Goal: Task Accomplishment & Management: Use online tool/utility

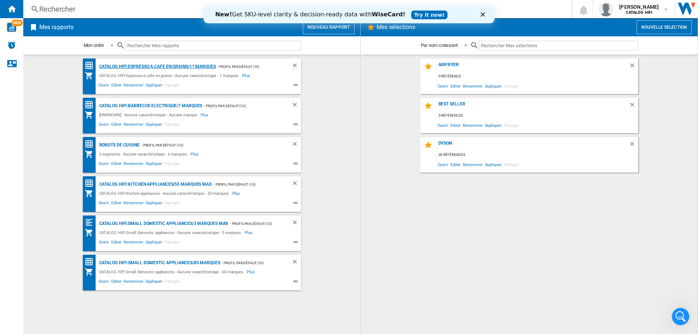
click at [179, 65] on div "CATALOG HIFI:Espresso a cafe en grains/11 marques" at bounding box center [156, 66] width 119 height 9
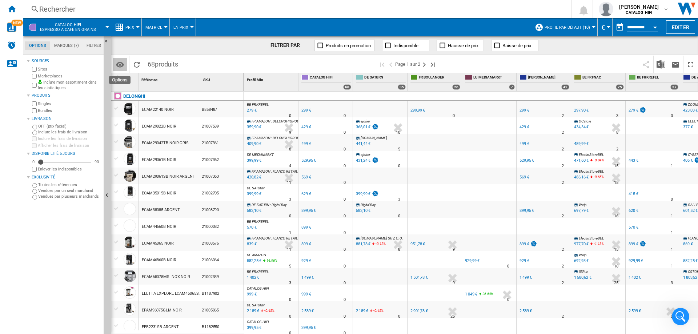
click at [121, 64] on md-icon "Options" at bounding box center [120, 64] width 9 height 9
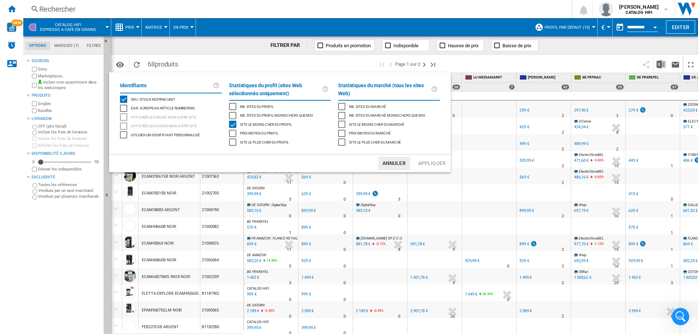
click at [196, 46] on md-backdrop at bounding box center [349, 167] width 698 height 334
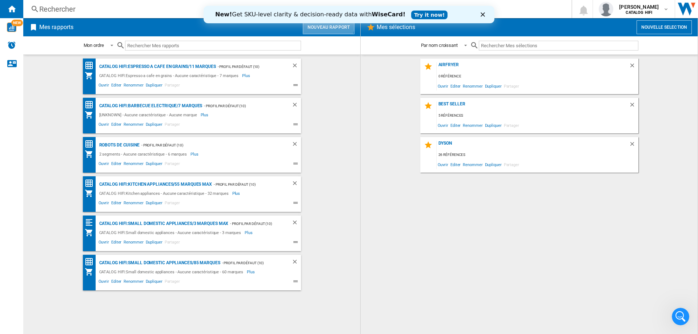
click at [328, 24] on button "Nouveau rapport" at bounding box center [329, 27] width 52 height 14
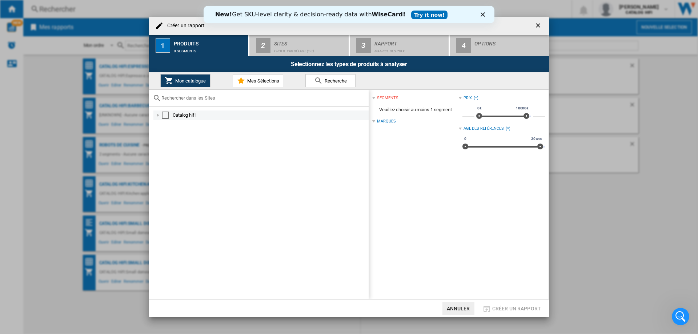
click at [165, 114] on div "Select" at bounding box center [165, 115] width 7 height 7
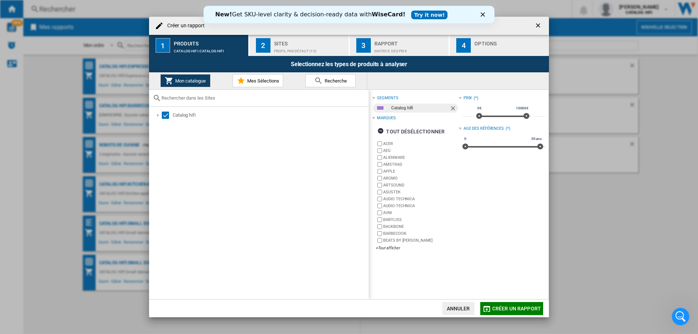
click at [323, 79] on span "Recherche" at bounding box center [335, 80] width 24 height 5
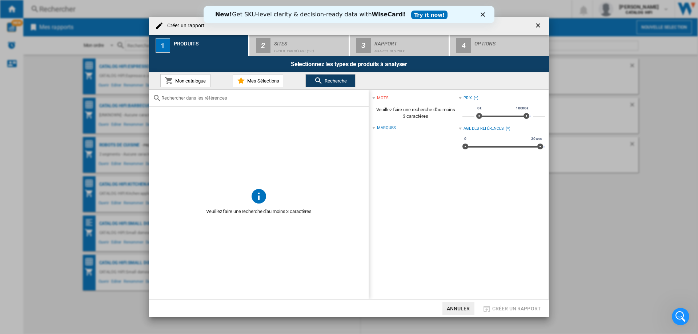
click at [481, 12] on icon "Fermer" at bounding box center [483, 14] width 4 height 4
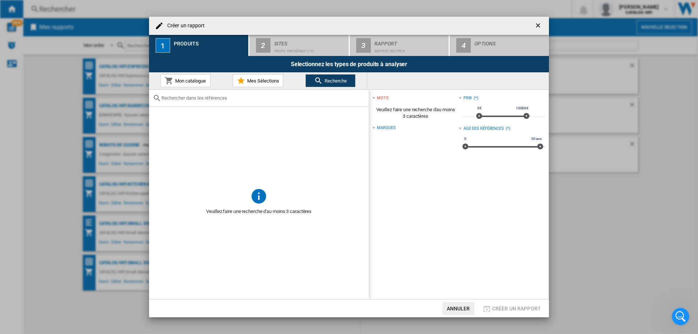
click at [330, 81] on span "Recherche" at bounding box center [335, 80] width 24 height 5
click at [330, 78] on span "Recherche" at bounding box center [335, 80] width 24 height 5
click at [201, 81] on span "Mon catalogue" at bounding box center [189, 80] width 32 height 5
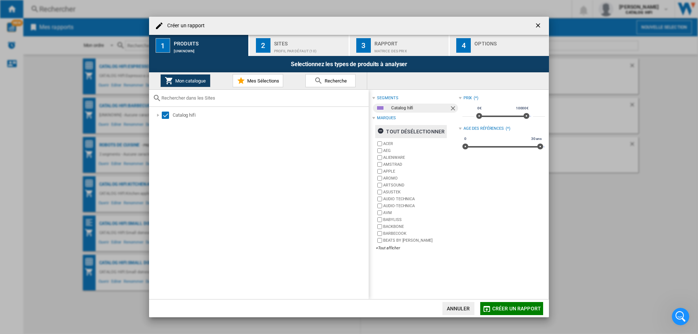
click at [382, 130] on ng-md-icon "button" at bounding box center [381, 132] width 9 height 9
click at [391, 245] on div "+Tout afficher" at bounding box center [417, 247] width 83 height 5
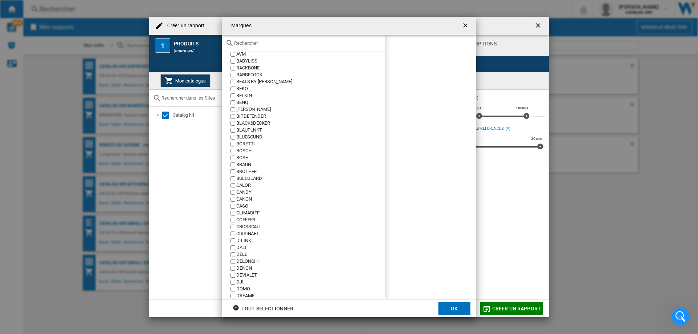
scroll to position [79, 0]
click at [452, 307] on button "OK" at bounding box center [454, 308] width 32 height 13
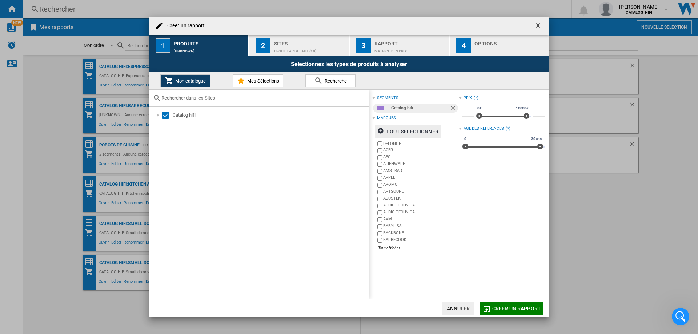
click at [500, 308] on span "Créer un rapport" at bounding box center [516, 309] width 49 height 6
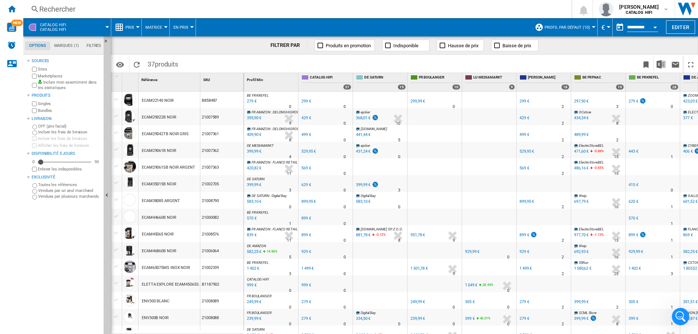
scroll to position [94, 0]
